Goal: Find specific page/section: Find specific page/section

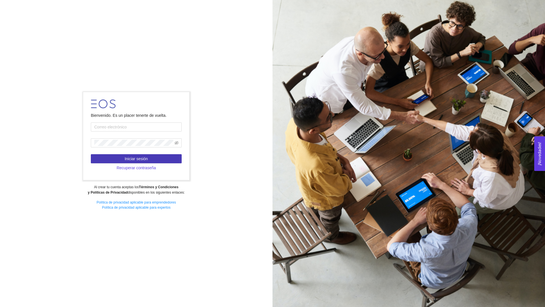
type input "[EMAIL_ADDRESS][PERSON_NAME][DOMAIN_NAME]"
type input "[PERSON_NAME][EMAIL_ADDRESS][PERSON_NAME][DOMAIN_NAME]"
click at [161, 159] on button "Iniciar sesión" at bounding box center [136, 158] width 91 height 9
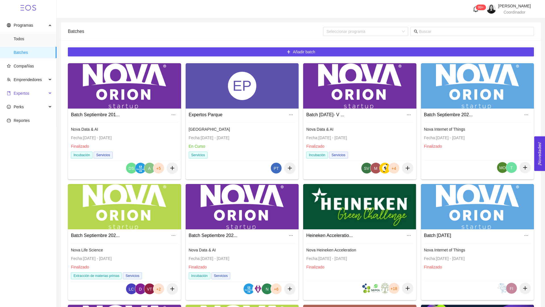
click at [18, 96] on span "Expertos" at bounding box center [27, 93] width 40 height 11
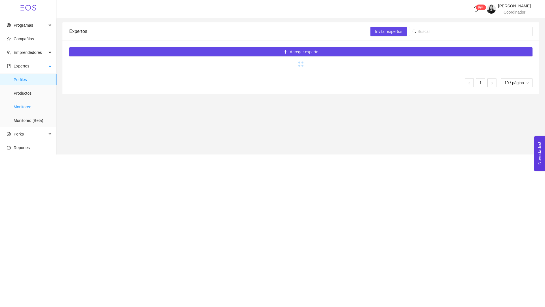
click at [22, 110] on span "Monitoreo" at bounding box center [33, 106] width 38 height 11
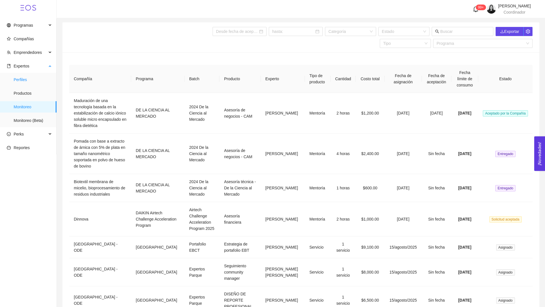
click at [17, 83] on span "Perfiles" at bounding box center [33, 79] width 38 height 11
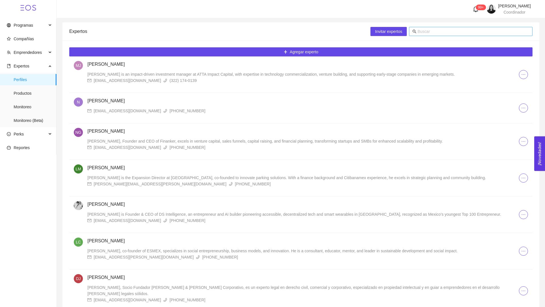
click at [442, 31] on input "text" at bounding box center [474, 31] width 112 height 6
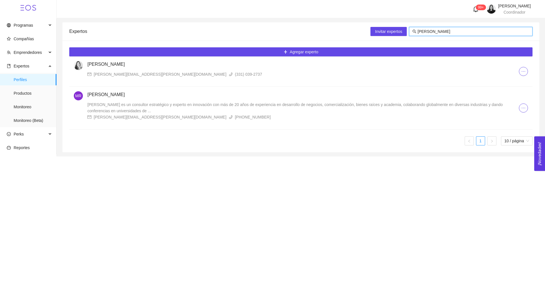
type input "mario ra"
click at [133, 98] on div "MARIO RAMIREZ Mario es un consultor estratégico y experto en innovación con más…" at bounding box center [302, 105] width 431 height 29
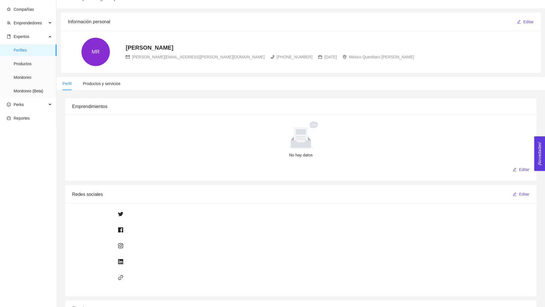
scroll to position [35, 0]
